Goal: Task Accomplishment & Management: Use online tool/utility

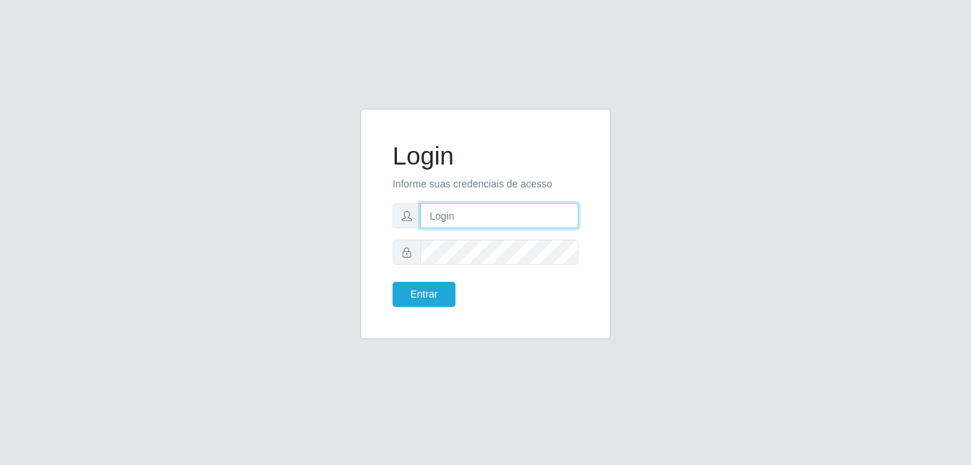
type input "[EMAIL_ADDRESS][DOMAIN_NAME]"
click at [572, 215] on input "[EMAIL_ADDRESS][DOMAIN_NAME]" at bounding box center [499, 215] width 158 height 25
click at [403, 222] on span at bounding box center [406, 215] width 29 height 25
click at [428, 214] on input "[EMAIL_ADDRESS][DOMAIN_NAME]" at bounding box center [499, 215] width 158 height 25
click at [572, 215] on input "[EMAIL_ADDRESS][DOMAIN_NAME]" at bounding box center [499, 215] width 158 height 25
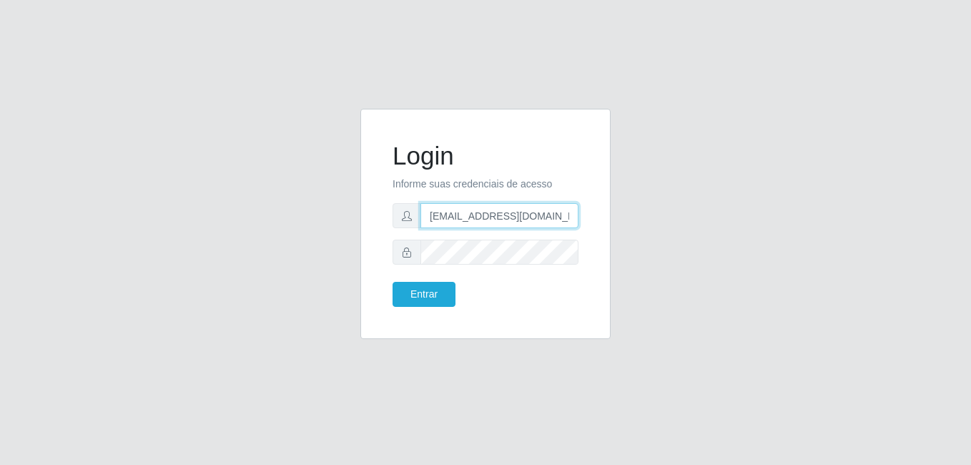
click at [572, 215] on input "[EMAIL_ADDRESS][DOMAIN_NAME]" at bounding box center [499, 215] width 158 height 25
click at [497, 217] on input "text" at bounding box center [499, 215] width 158 height 25
type input "[EMAIL_ADDRESS][DOMAIN_NAME]"
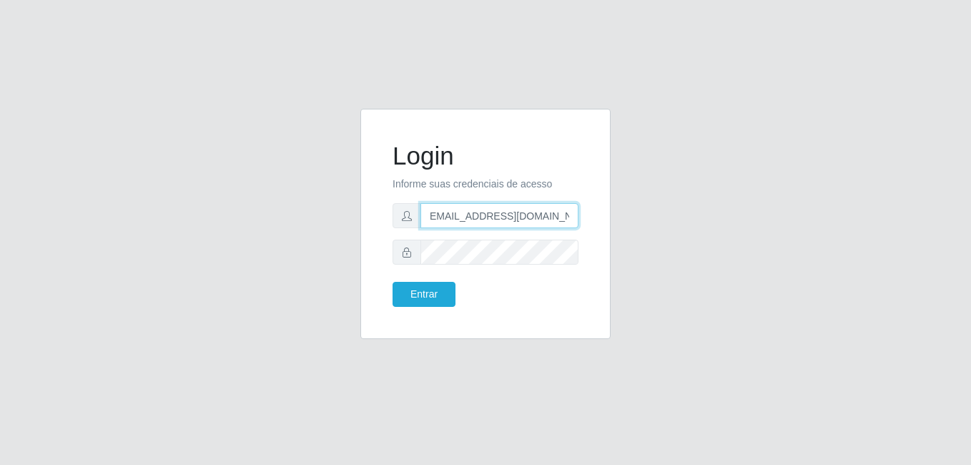
click at [392, 282] on button "Entrar" at bounding box center [423, 294] width 63 height 25
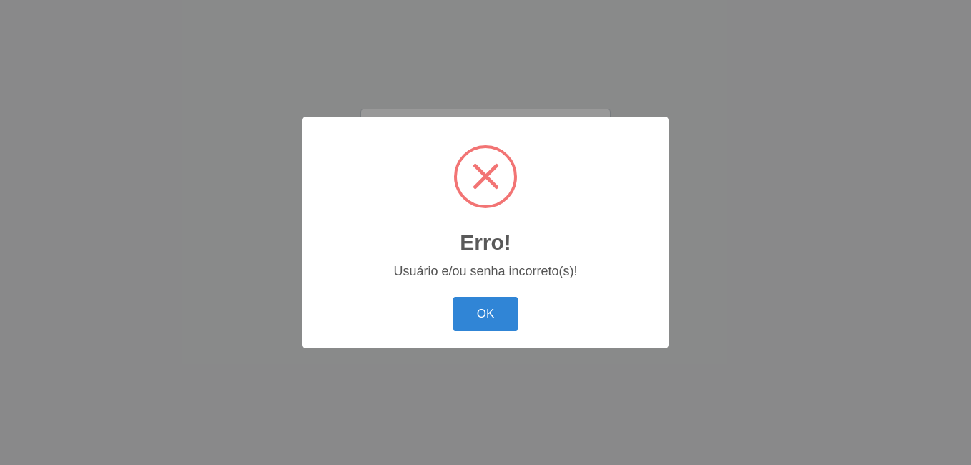
scroll to position [0, 0]
click at [490, 321] on button "OK" at bounding box center [485, 314] width 66 height 34
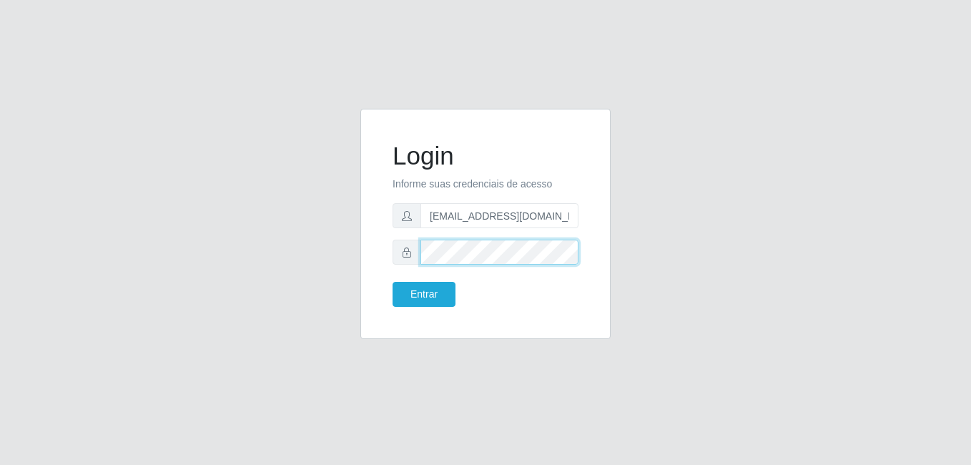
click at [392, 282] on button "Entrar" at bounding box center [423, 294] width 63 height 25
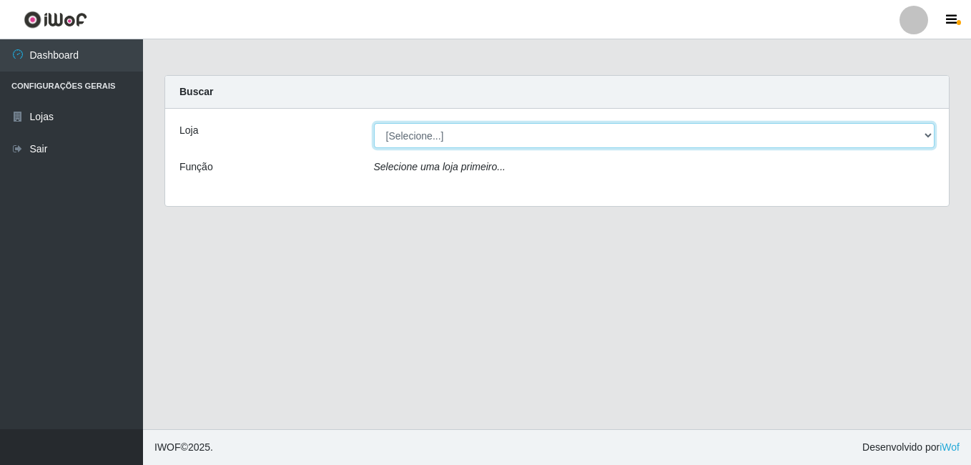
click at [925, 139] on select "[Selecione...] C-ASA [GEOGRAPHIC_DATA]" at bounding box center [654, 135] width 561 height 25
select select "239"
click at [374, 123] on select "[Selecione...] C-ASA [GEOGRAPHIC_DATA]" at bounding box center [654, 135] width 561 height 25
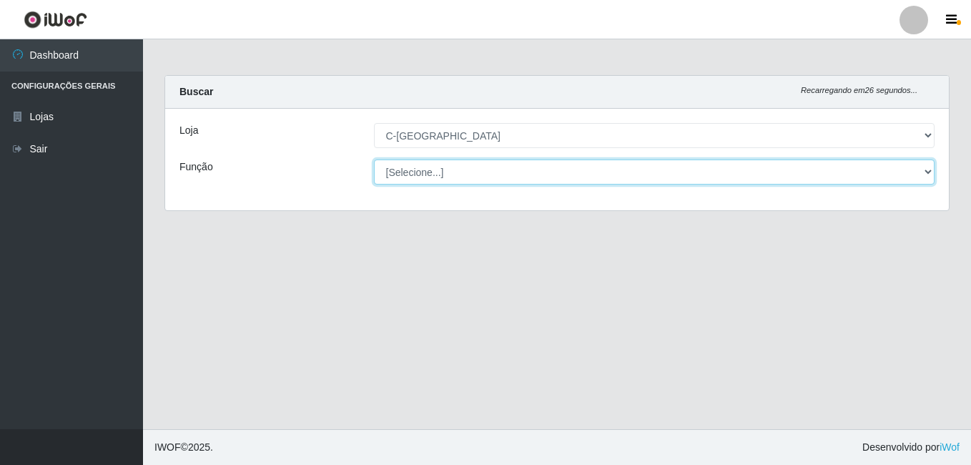
click at [928, 168] on select "[Selecione...] ASG ASG + ASG ++ Embalador Embalador + Embalador ++ Operador de …" at bounding box center [654, 171] width 561 height 25
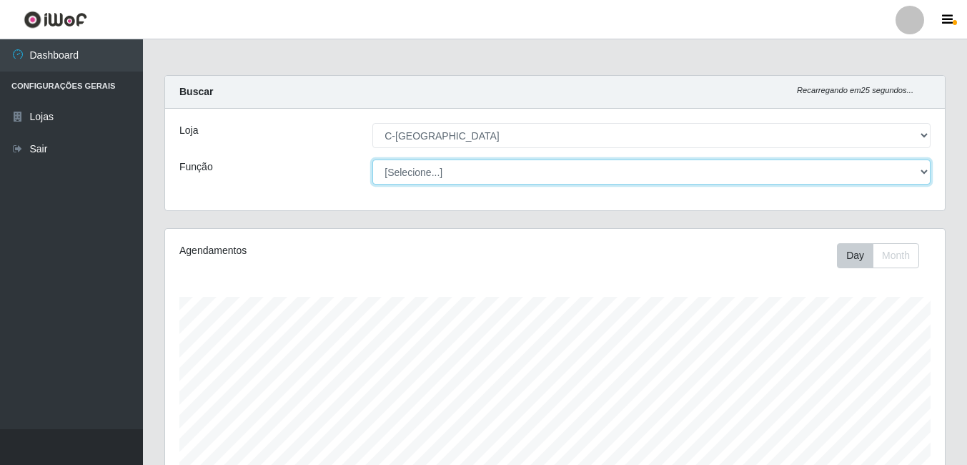
scroll to position [297, 780]
select select "22"
click at [372, 159] on select "[Selecione...] ASG ASG + ASG ++ Embalador Embalador + Embalador ++ Operador de …" at bounding box center [651, 171] width 558 height 25
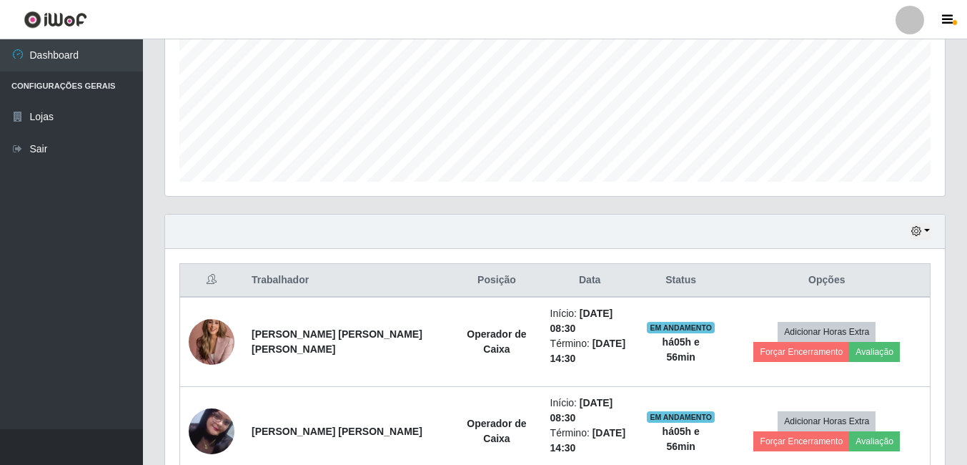
scroll to position [379, 0]
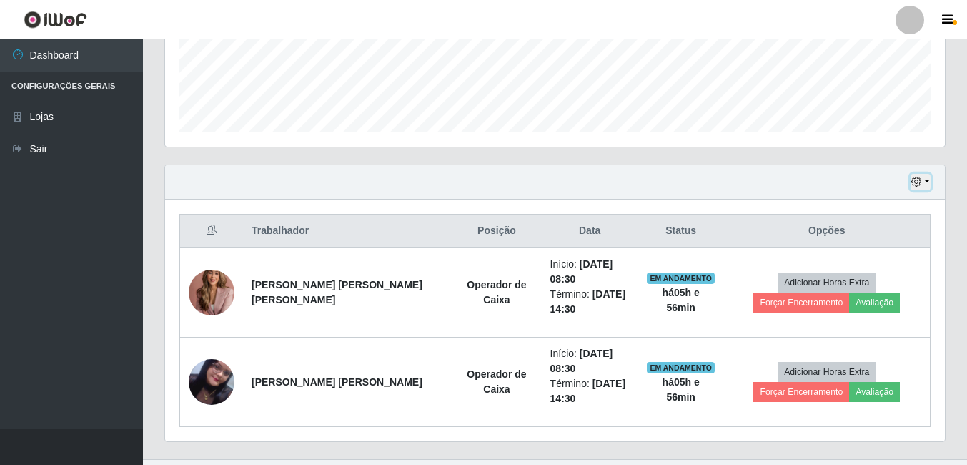
click at [930, 184] on button "button" at bounding box center [920, 182] width 20 height 16
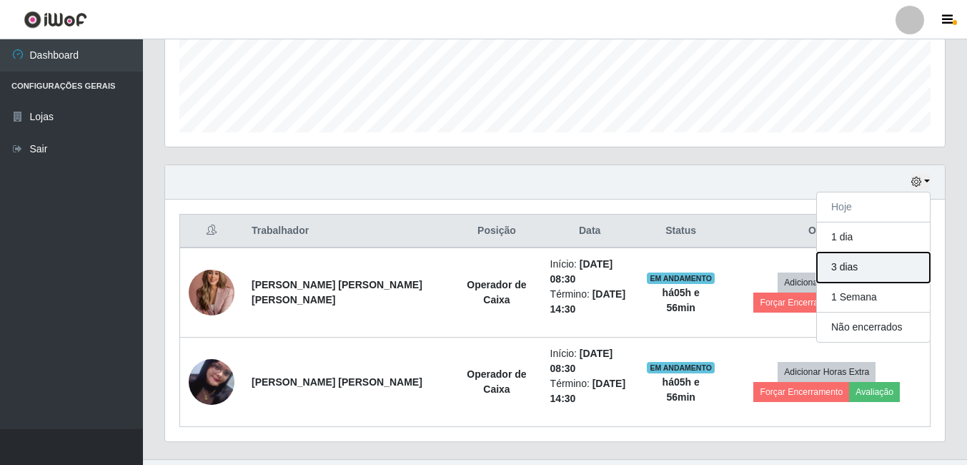
click at [892, 275] on button "3 dias" at bounding box center [873, 267] width 113 height 30
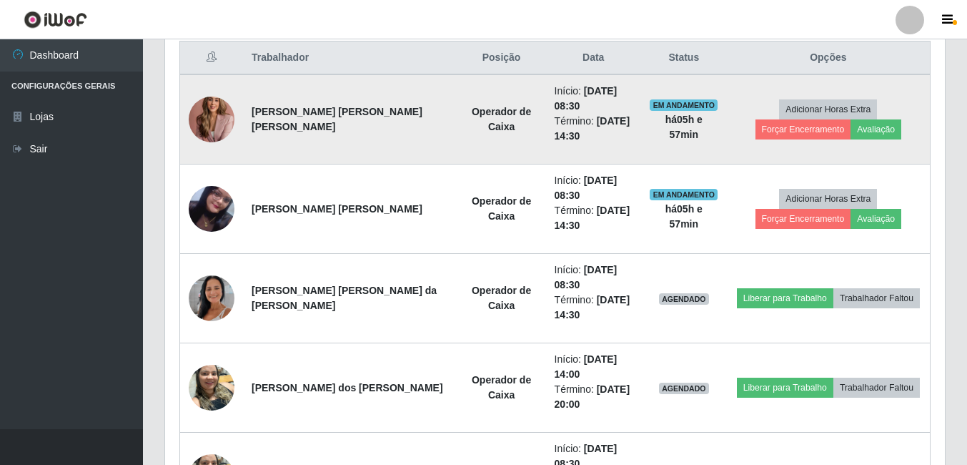
scroll to position [480, 0]
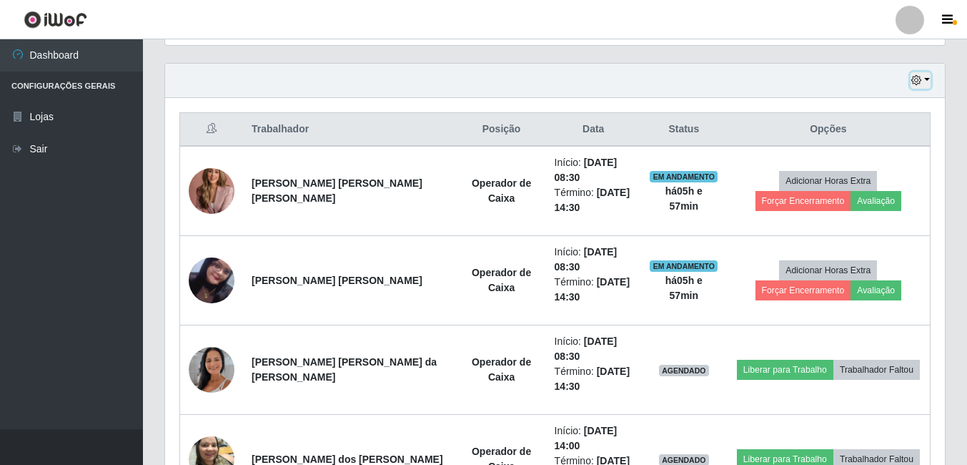
click at [928, 79] on button "button" at bounding box center [920, 80] width 20 height 16
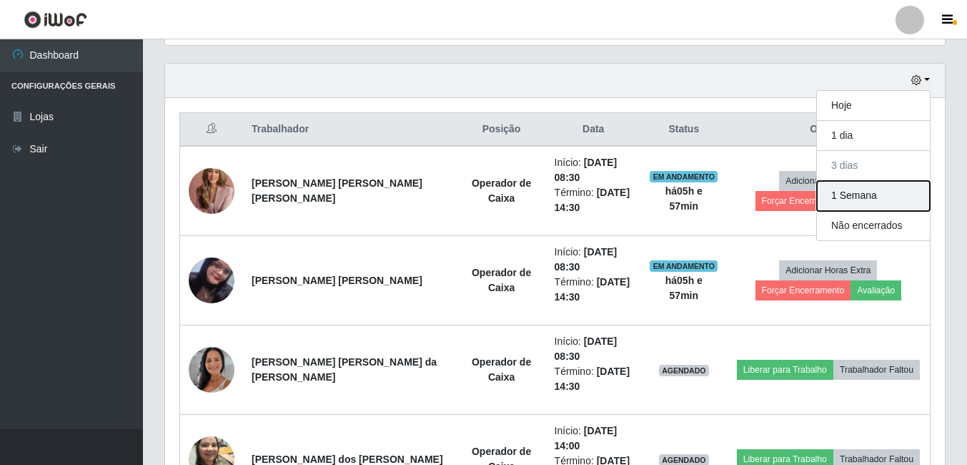
click at [881, 195] on button "1 Semana" at bounding box center [873, 196] width 113 height 30
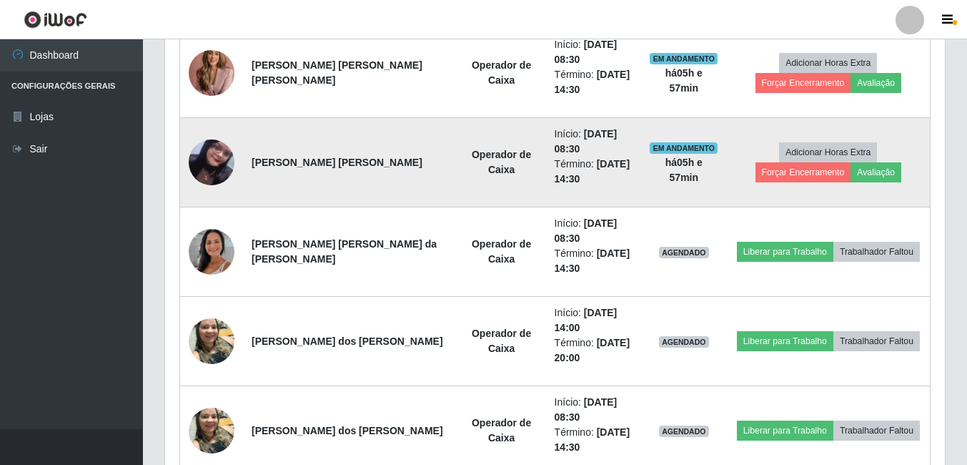
scroll to position [623, 0]
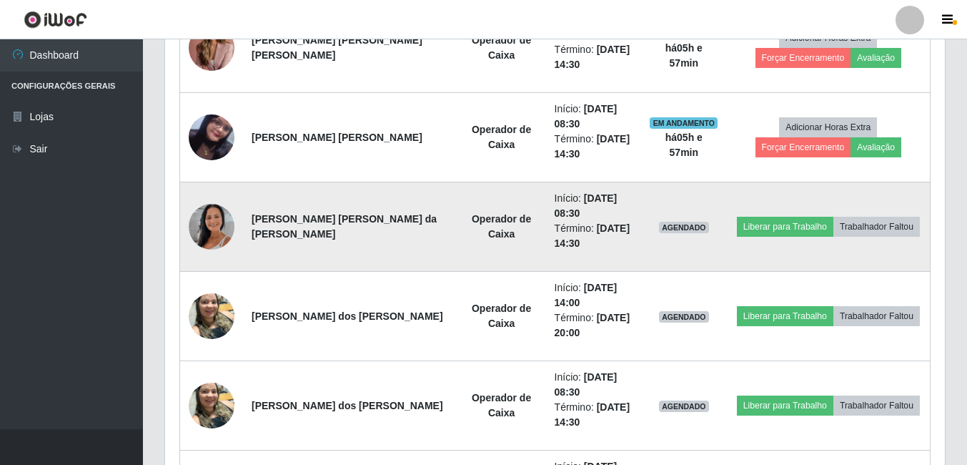
click at [227, 229] on img at bounding box center [212, 226] width 46 height 81
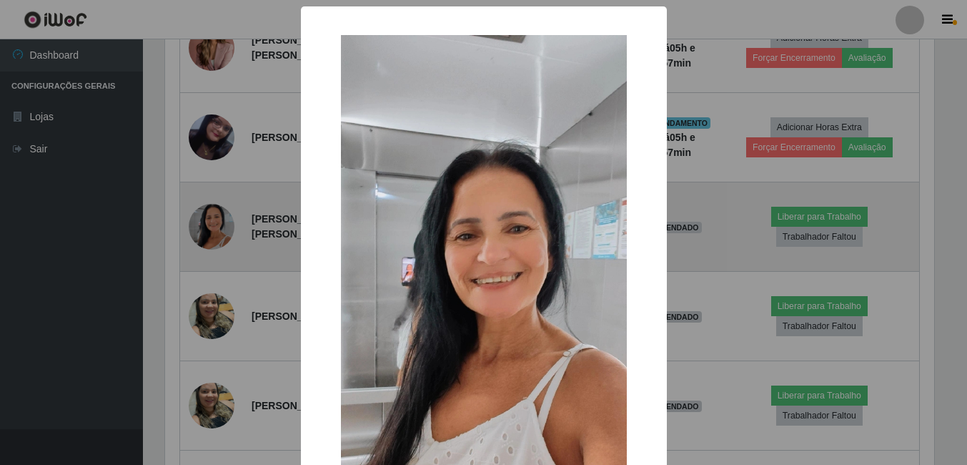
scroll to position [297, 773]
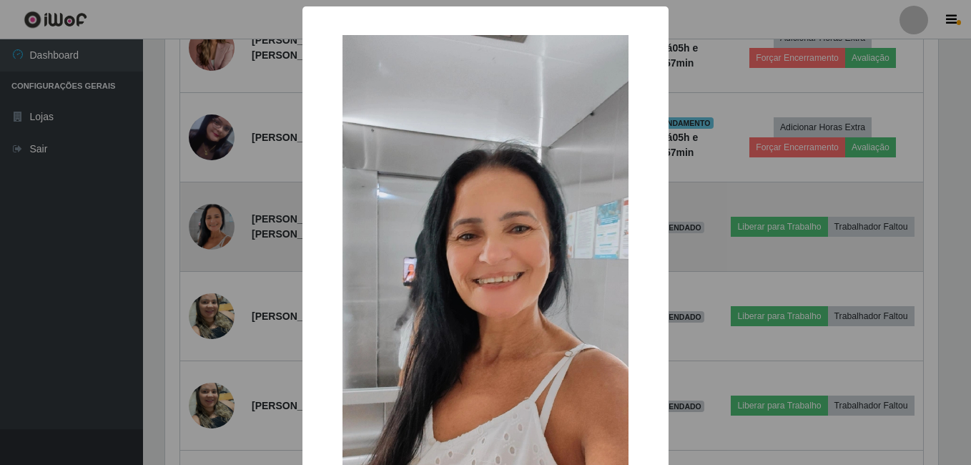
click at [227, 229] on div "× OK Cancel" at bounding box center [485, 232] width 971 height 465
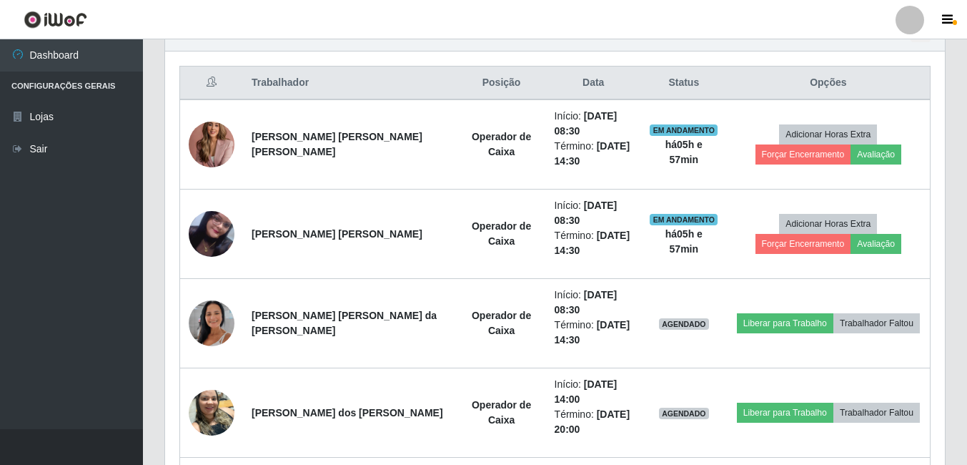
scroll to position [552, 0]
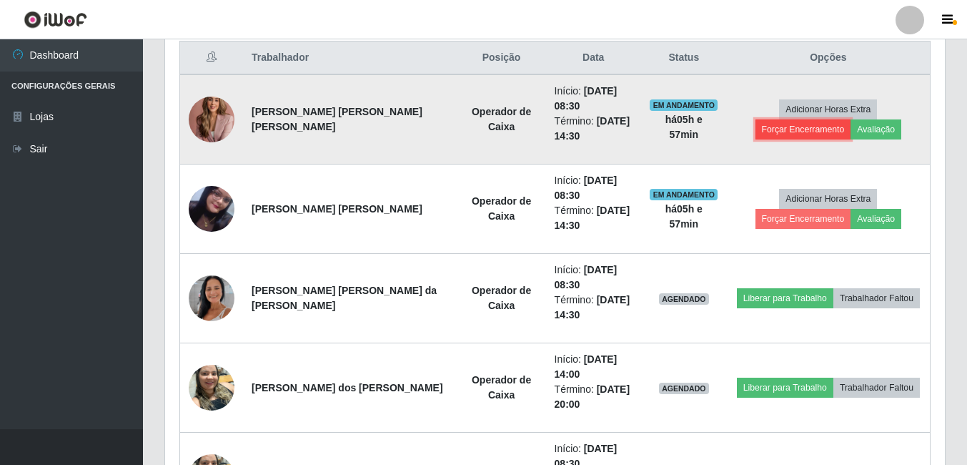
click at [851, 119] on button "Forçar Encerramento" at bounding box center [803, 129] width 96 height 20
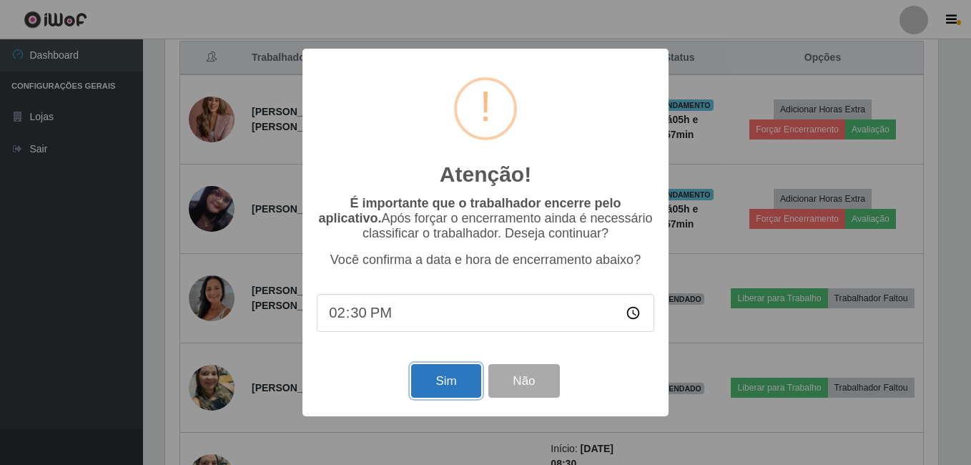
click at [422, 374] on button "Sim" at bounding box center [445, 381] width 69 height 34
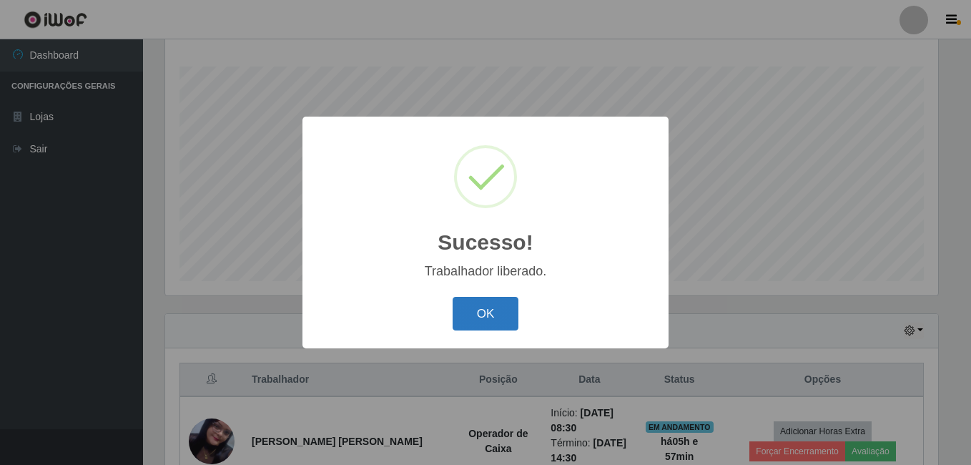
click at [471, 324] on button "OK" at bounding box center [485, 314] width 66 height 34
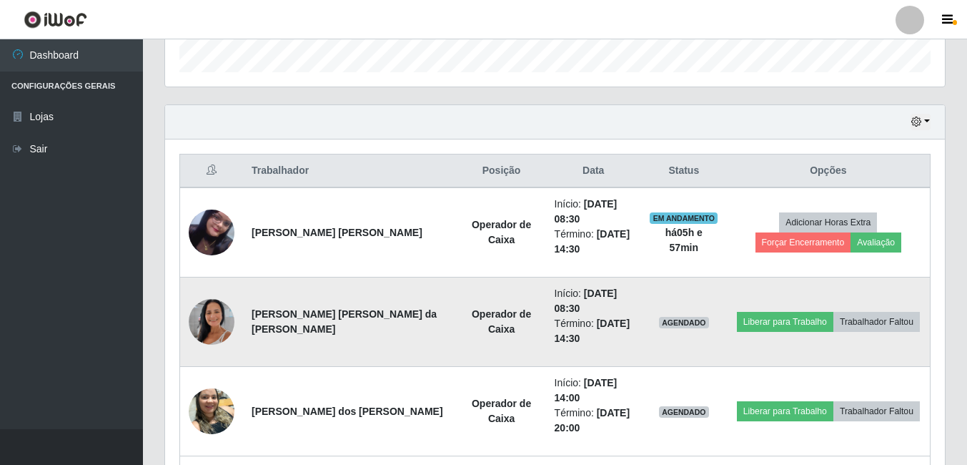
scroll to position [445, 0]
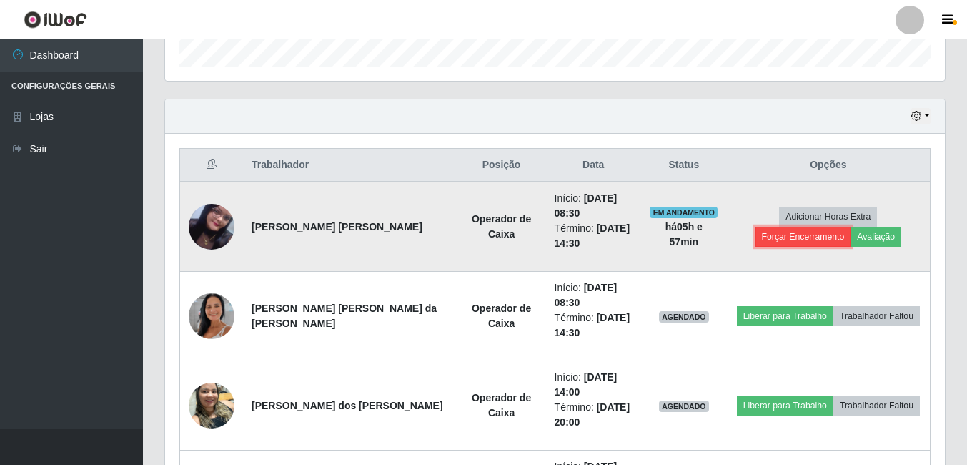
click at [851, 227] on button "Forçar Encerramento" at bounding box center [803, 237] width 96 height 20
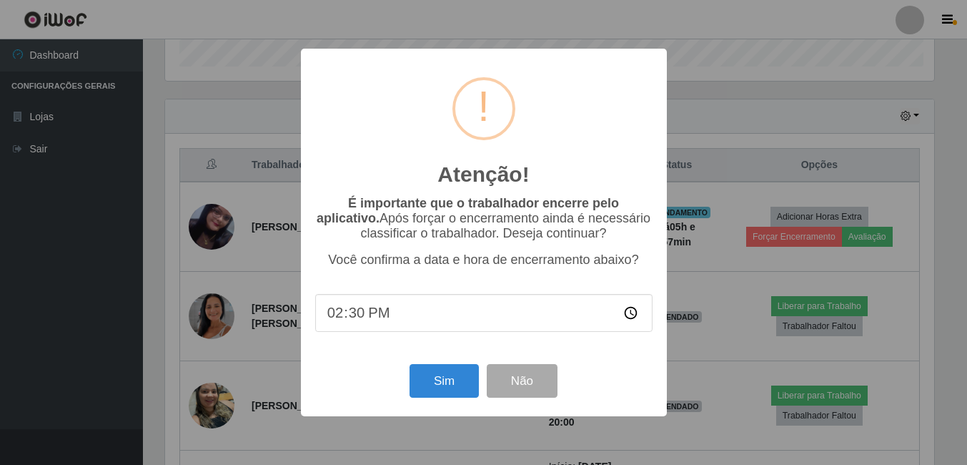
scroll to position [297, 773]
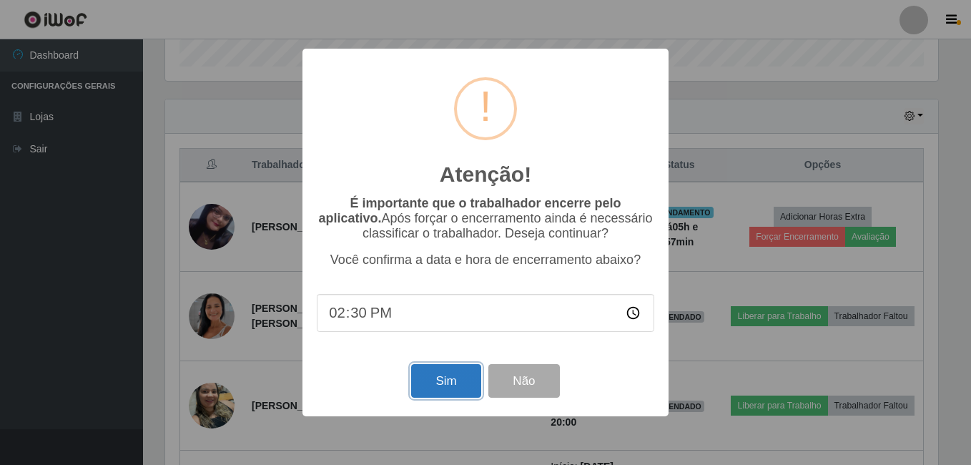
click at [458, 380] on button "Sim" at bounding box center [445, 381] width 69 height 34
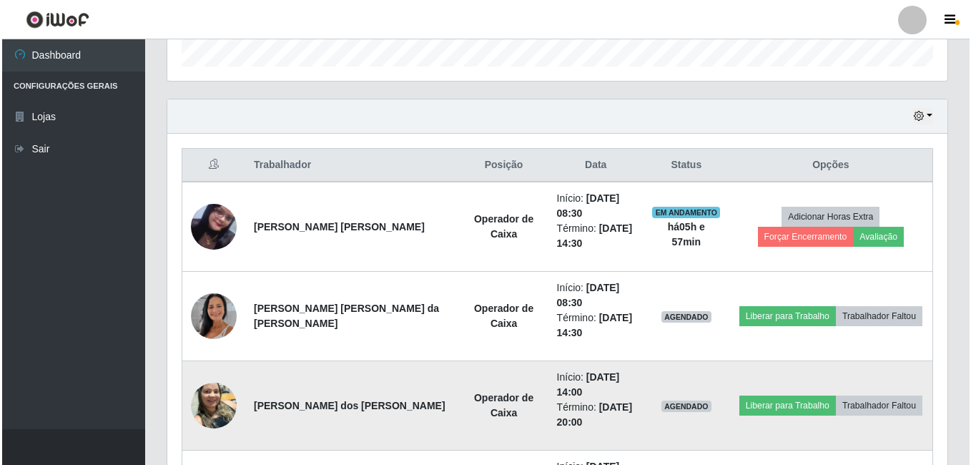
scroll to position [0, 0]
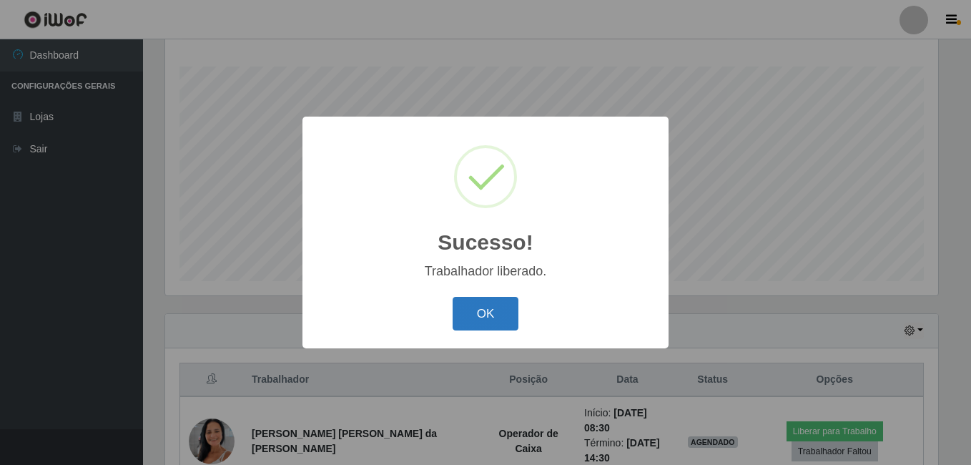
click at [495, 319] on button "OK" at bounding box center [485, 314] width 66 height 34
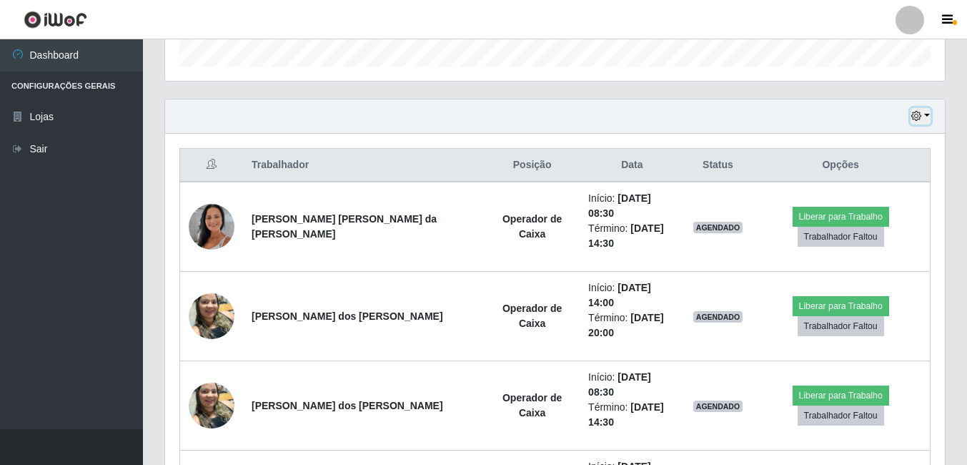
click at [928, 117] on button "button" at bounding box center [920, 116] width 20 height 16
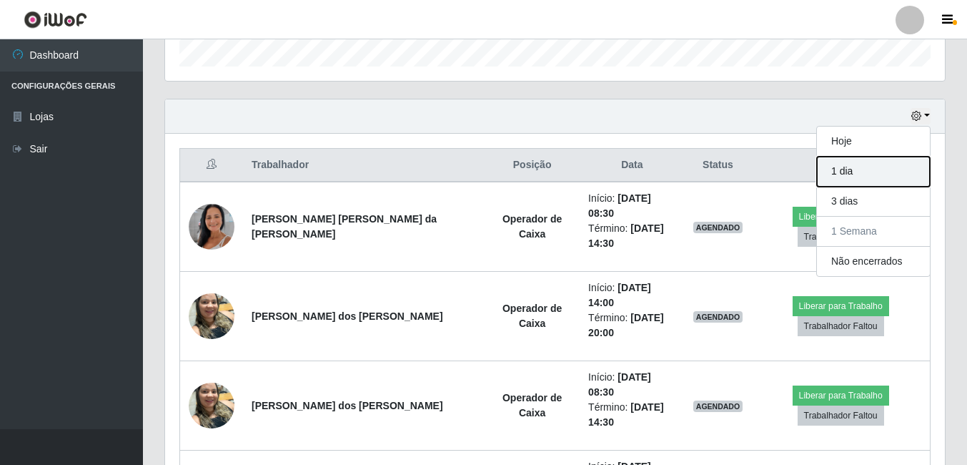
click at [888, 173] on button "1 dia" at bounding box center [873, 172] width 113 height 30
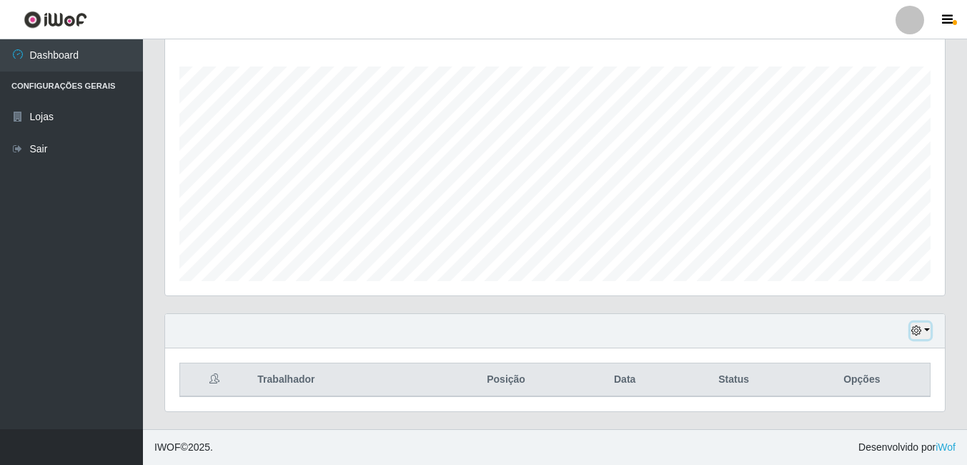
click at [930, 329] on button "button" at bounding box center [920, 330] width 20 height 16
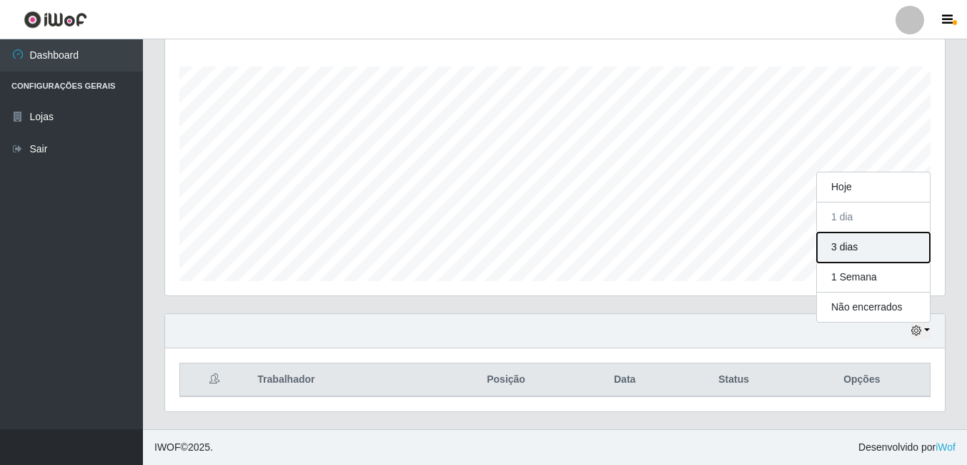
click at [870, 242] on button "3 dias" at bounding box center [873, 247] width 113 height 30
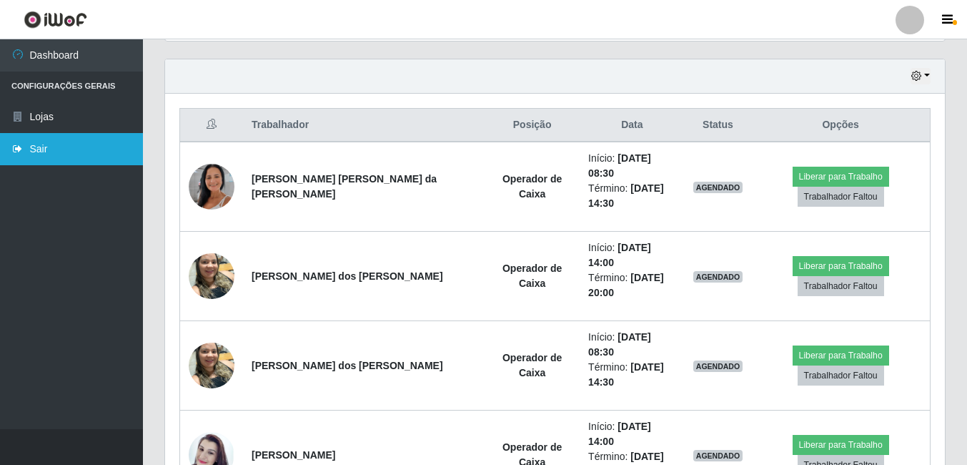
click at [40, 150] on link "Sair" at bounding box center [71, 149] width 143 height 32
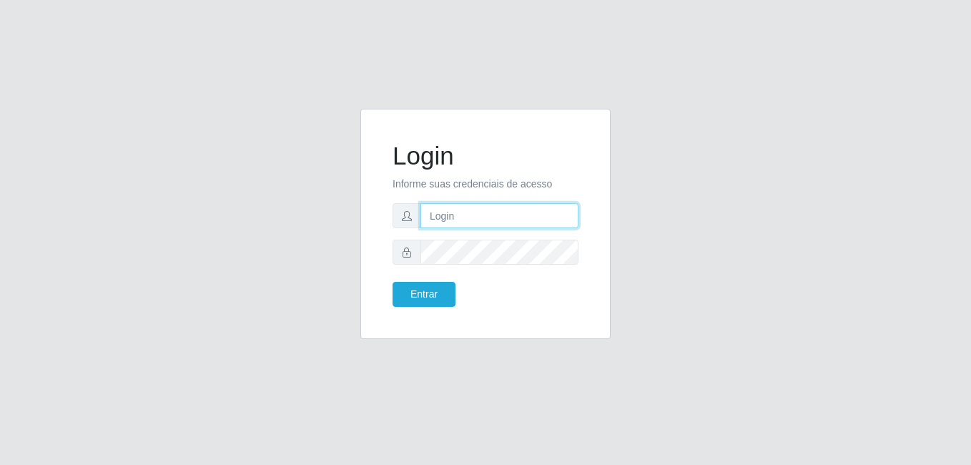
type input "[EMAIL_ADDRESS][DOMAIN_NAME]"
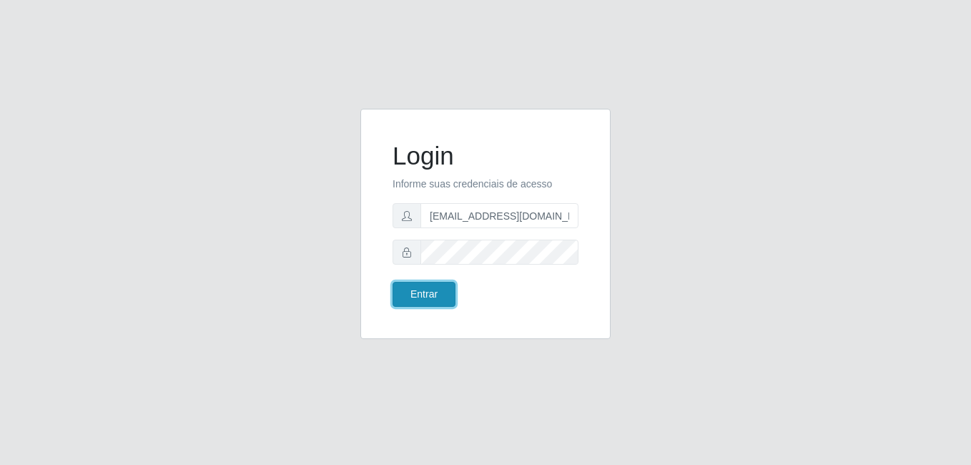
click at [436, 293] on button "Entrar" at bounding box center [423, 294] width 63 height 25
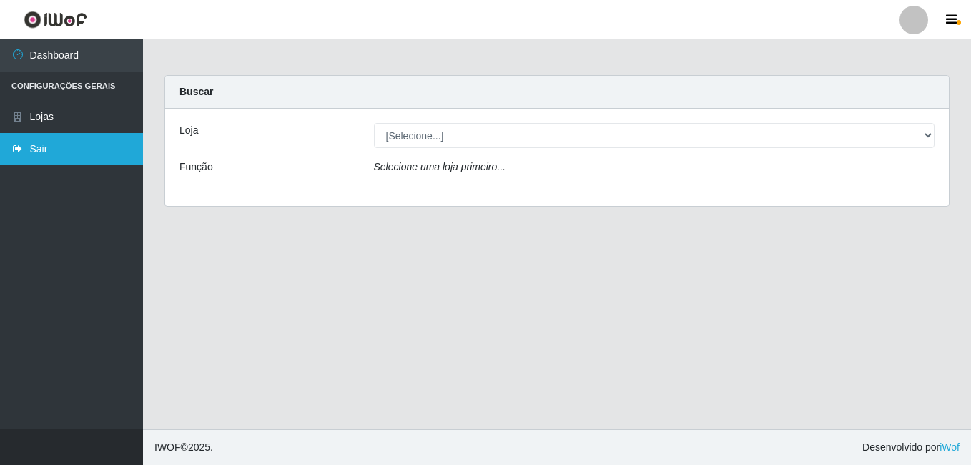
click at [16, 147] on icon at bounding box center [17, 149] width 13 height 10
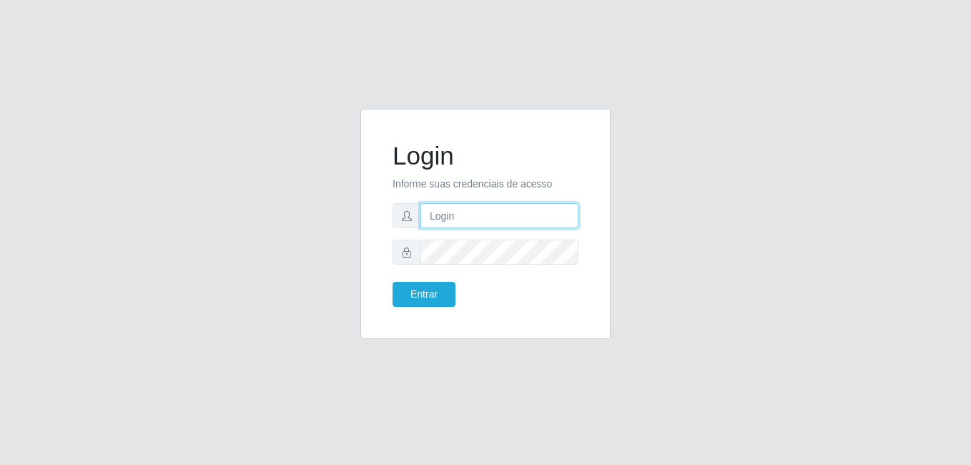
type input "[EMAIL_ADDRESS][DOMAIN_NAME]"
